Goal: Information Seeking & Learning: Learn about a topic

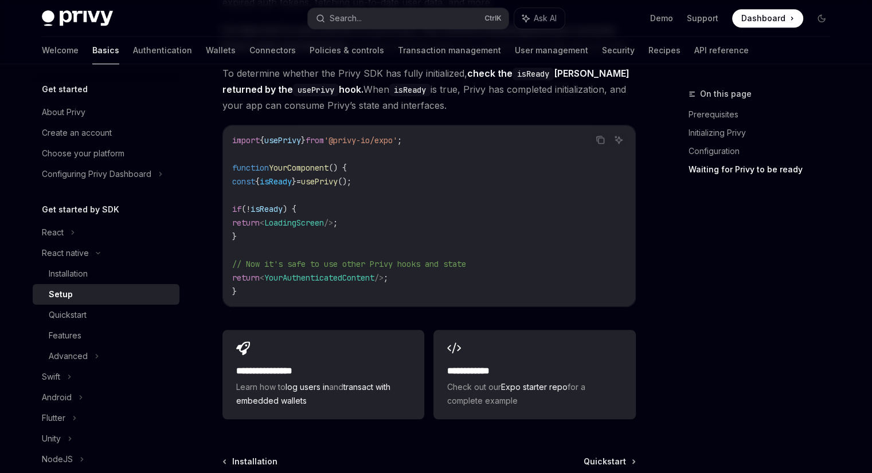
scroll to position [1072, 0]
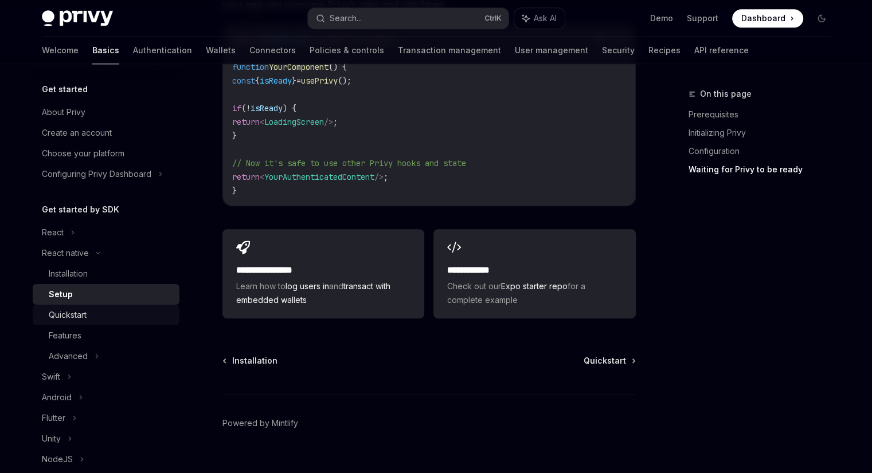
click at [99, 316] on div "Quickstart" at bounding box center [111, 315] width 124 height 14
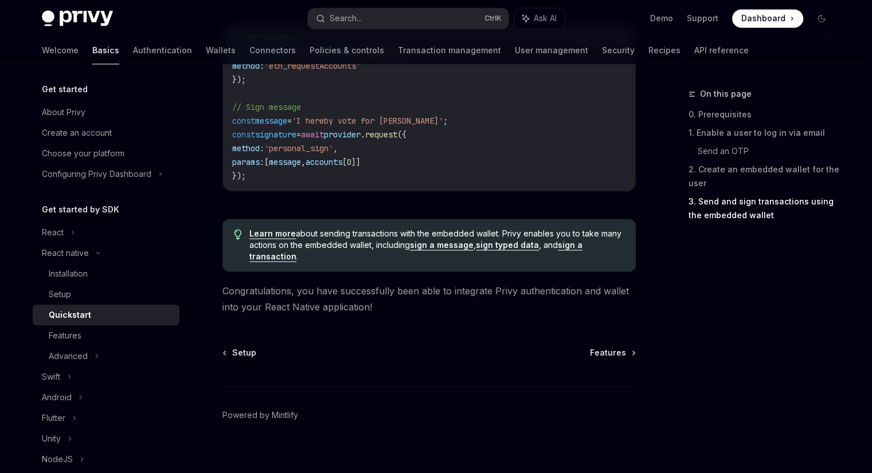
scroll to position [1753, 0]
click at [97, 341] on div "Features" at bounding box center [111, 336] width 124 height 14
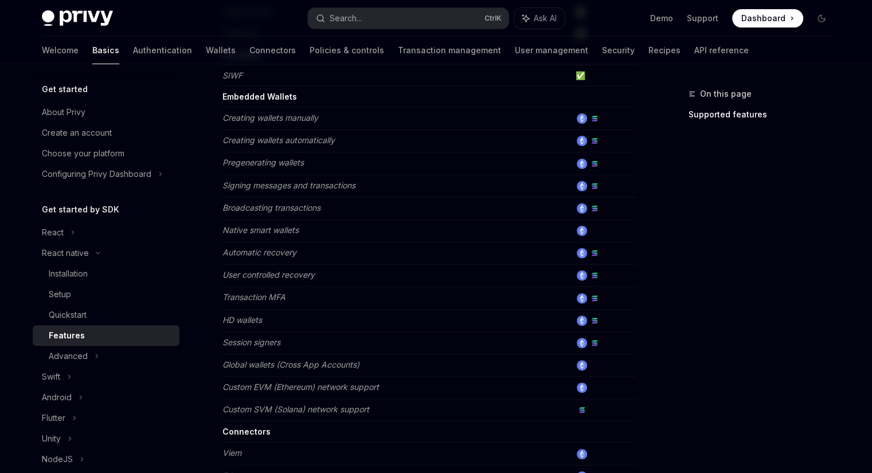
scroll to position [333, 0]
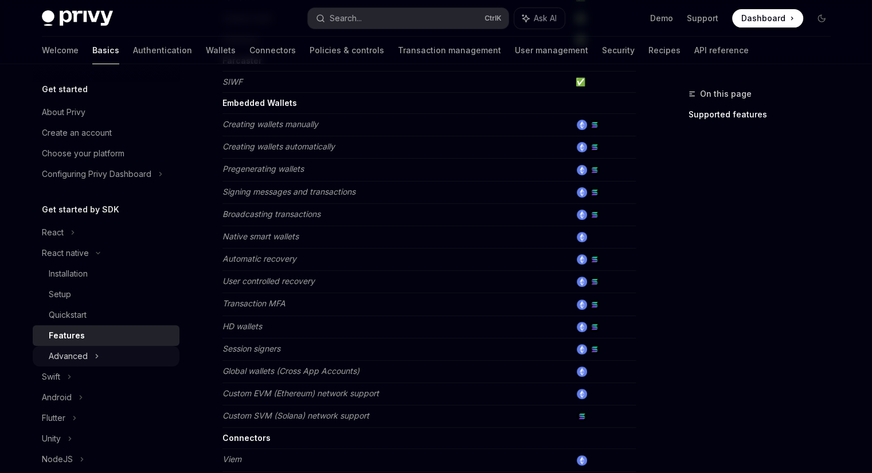
click at [50, 358] on div "Advanced" at bounding box center [68, 357] width 39 height 14
type textarea "*"
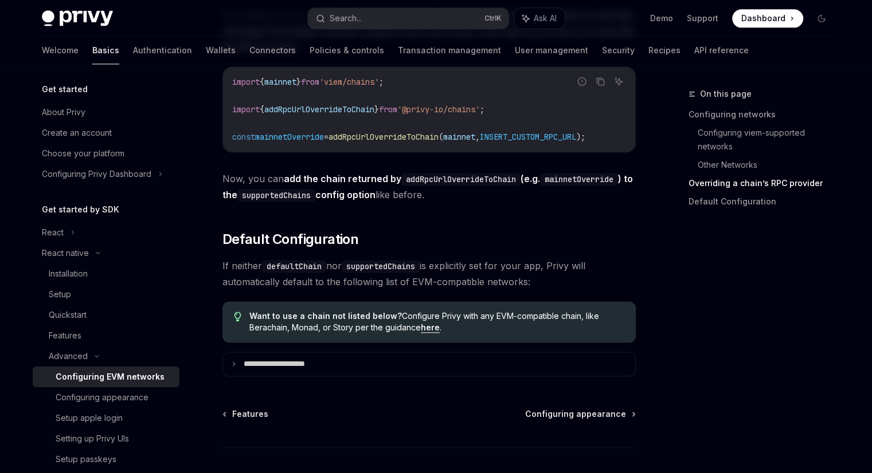
scroll to position [1499, 0]
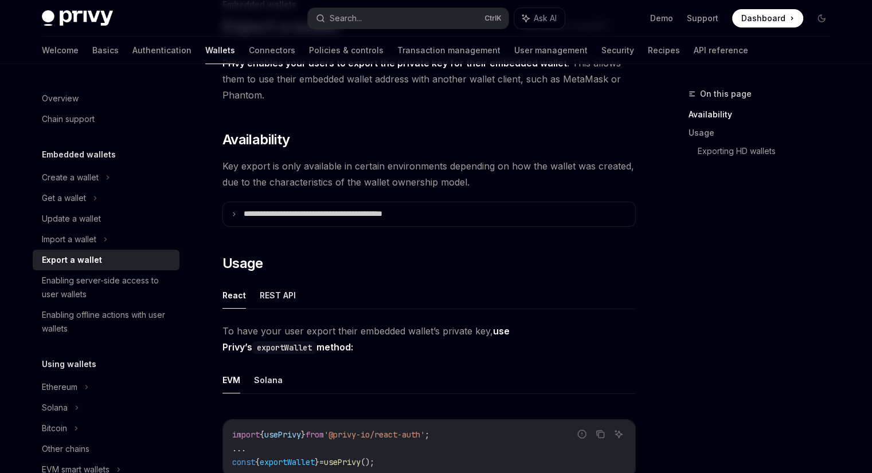
scroll to position [89, 0]
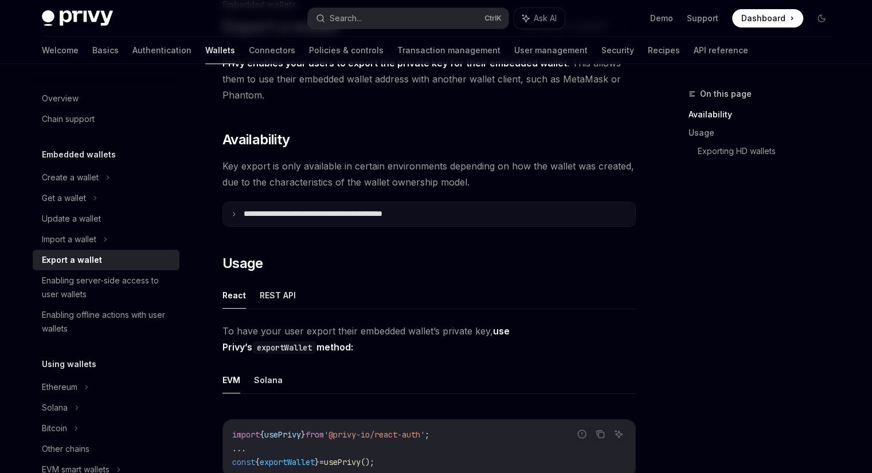
click at [233, 211] on icon at bounding box center [234, 214] width 6 height 6
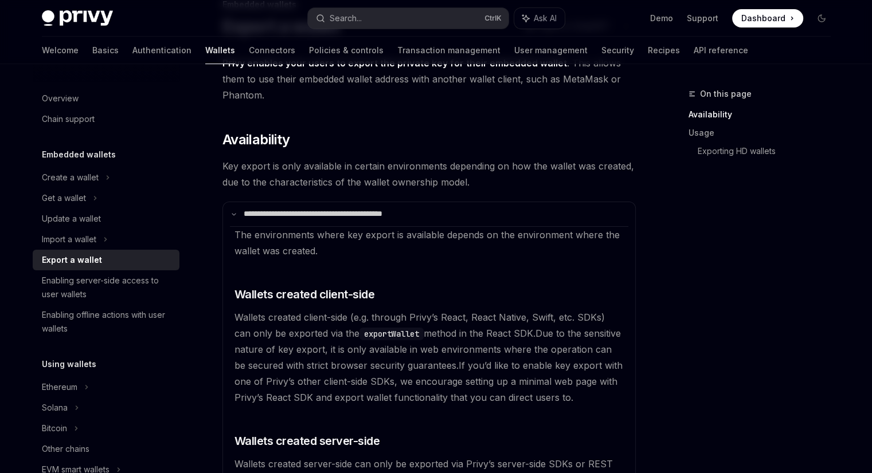
scroll to position [266, 0]
